Goal: Task Accomplishment & Management: Manage account settings

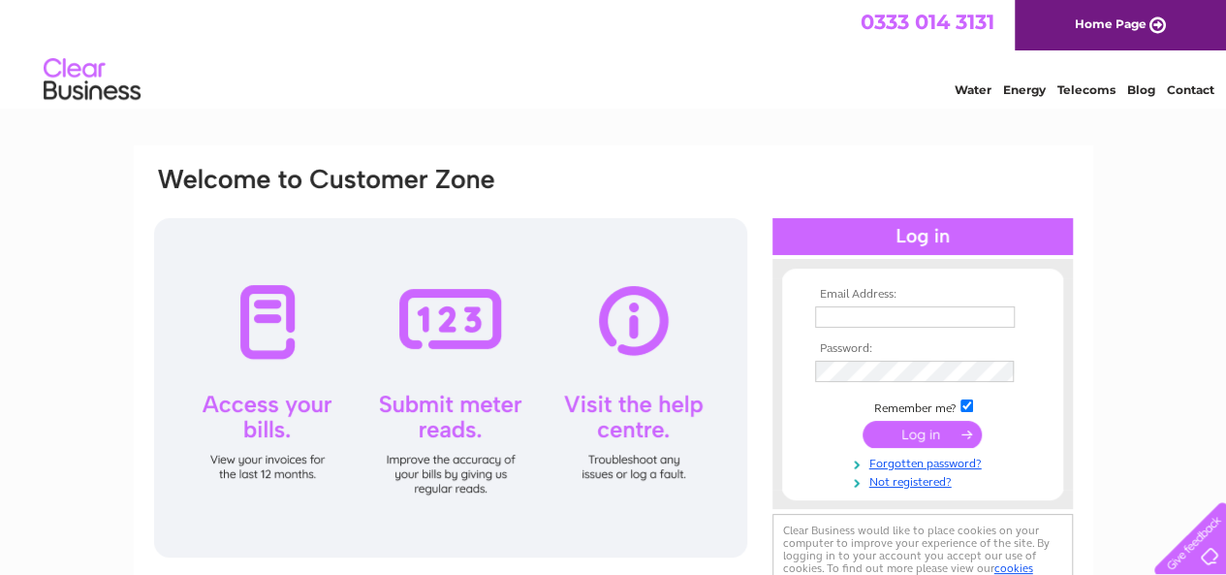
type input "lisa.m@globalgases.com"
click at [911, 435] on input "submit" at bounding box center [921, 434] width 119 height 27
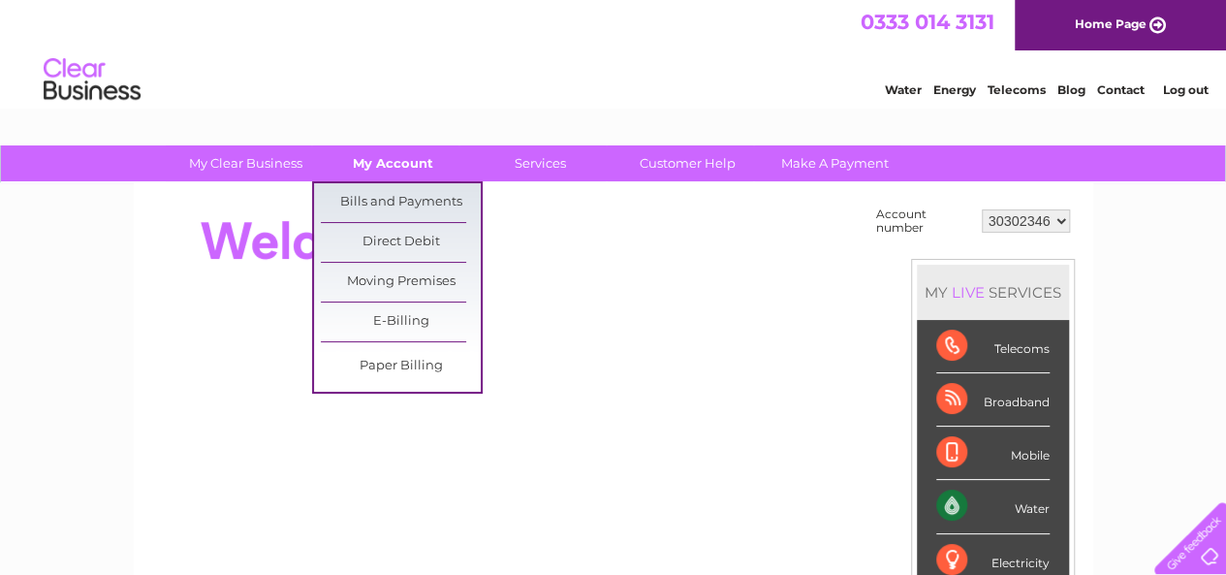
click at [386, 162] on link "My Account" at bounding box center [393, 163] width 160 height 36
click at [409, 201] on link "Bills and Payments" at bounding box center [401, 202] width 160 height 39
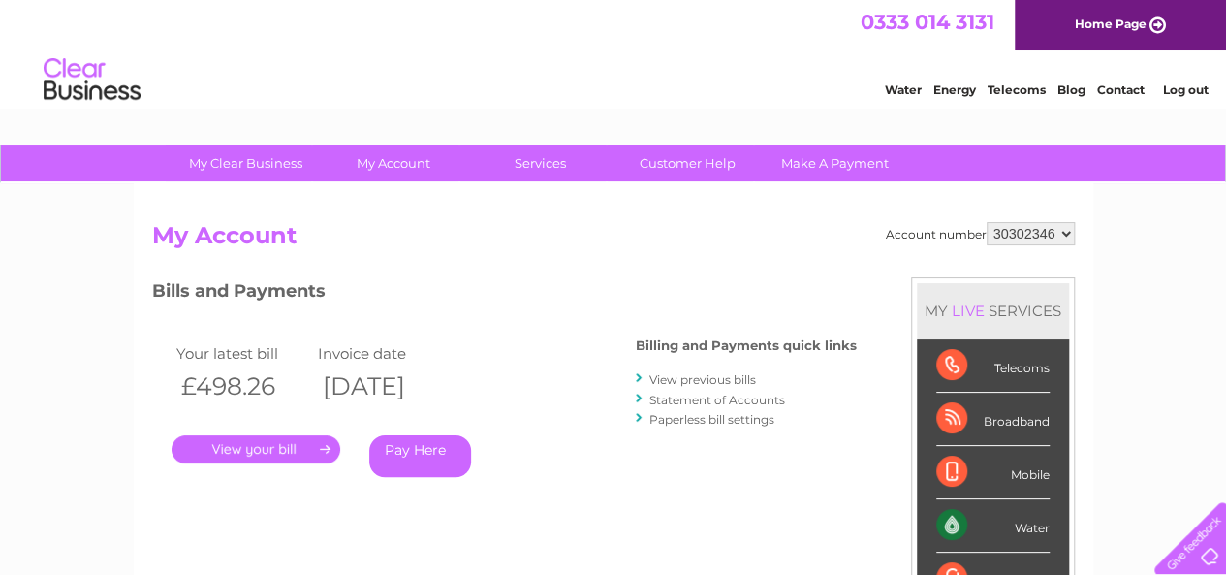
click at [260, 448] on link "." at bounding box center [255, 449] width 169 height 28
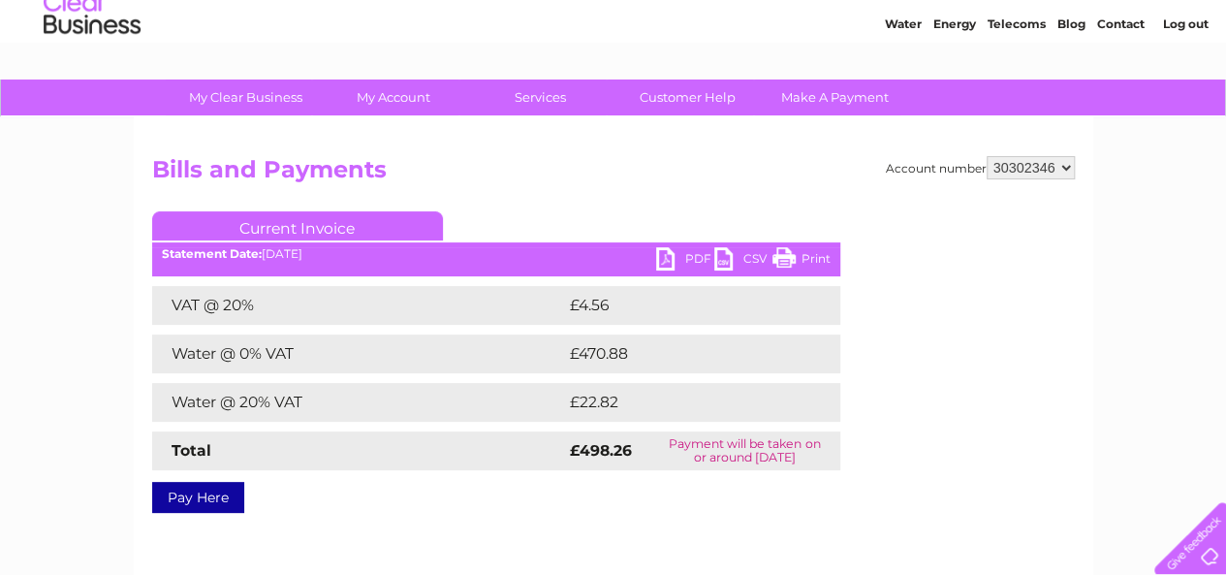
scroll to position [97, 0]
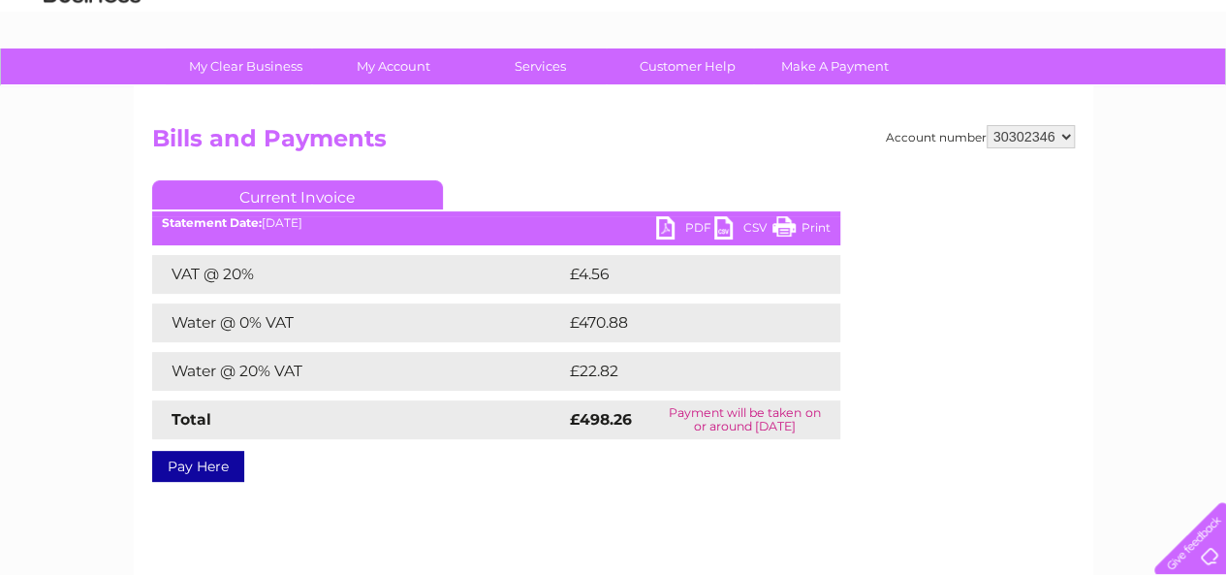
click at [669, 228] on link "PDF" at bounding box center [685, 230] width 58 height 28
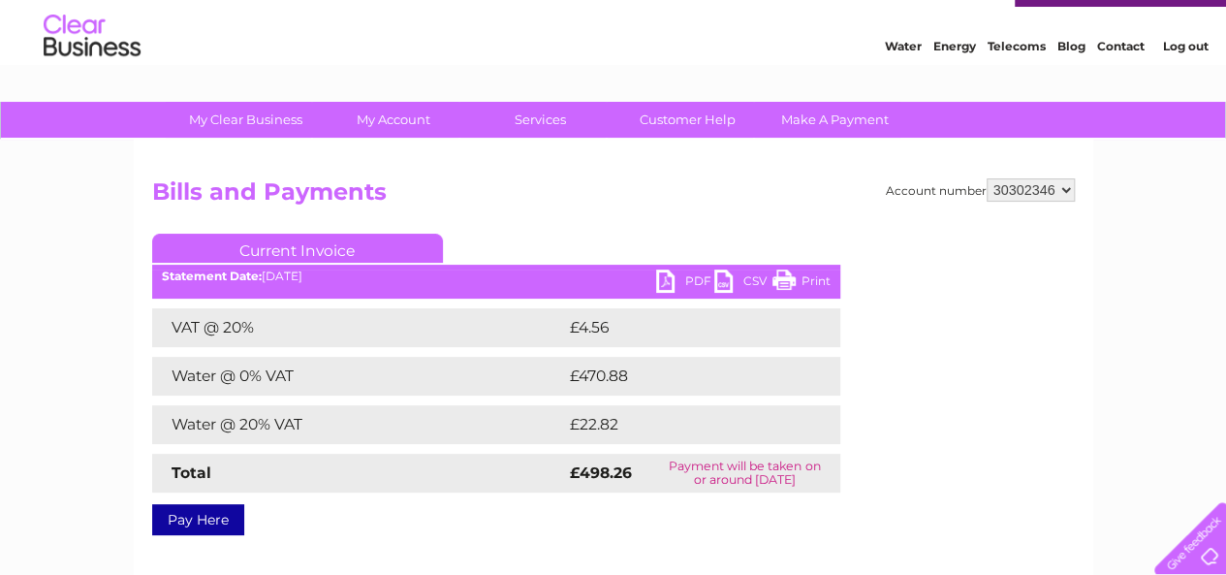
scroll to position [0, 0]
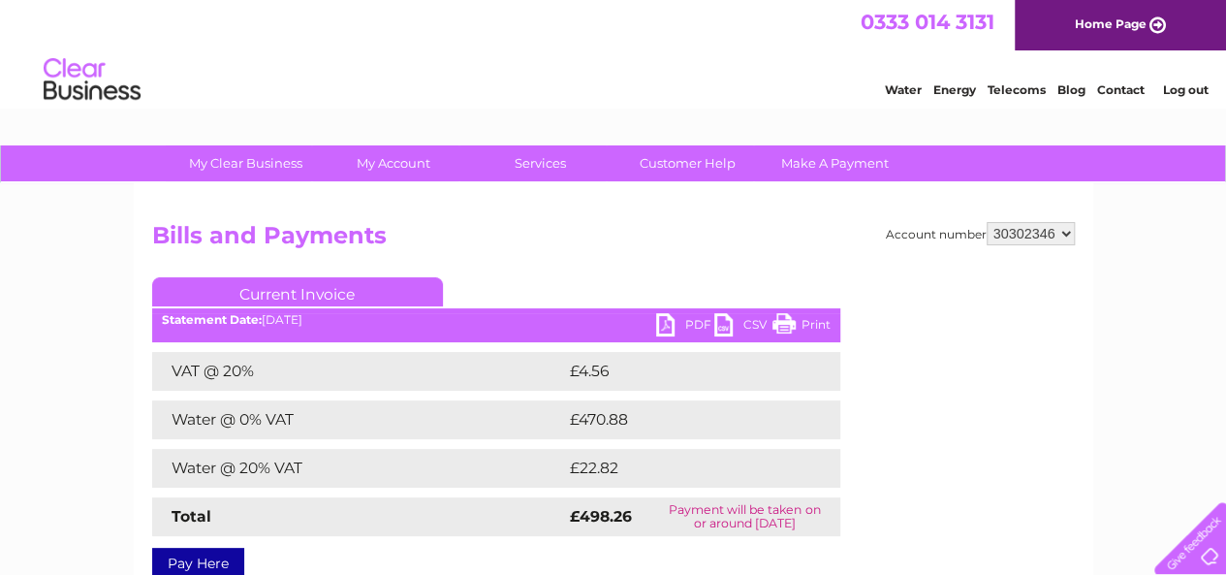
click at [1190, 87] on link "Log out" at bounding box center [1185, 89] width 46 height 15
